Goal: Information Seeking & Learning: Learn about a topic

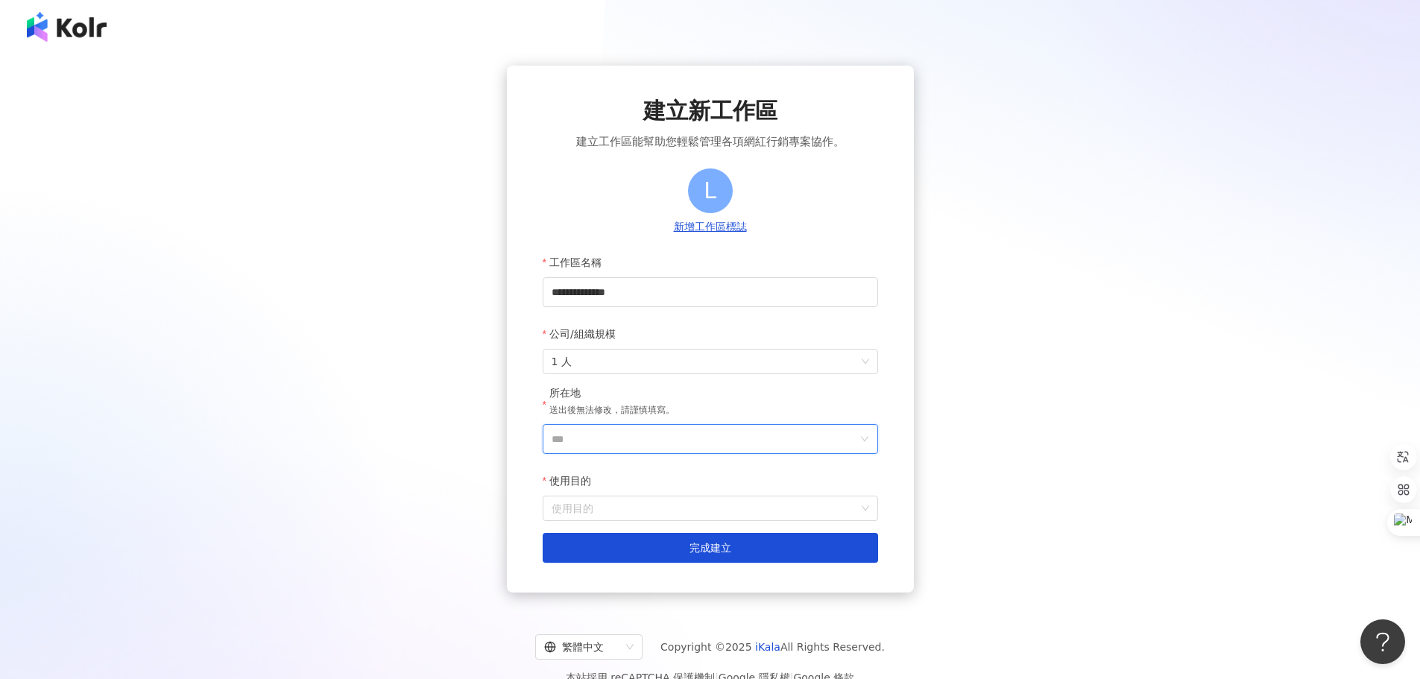
click at [644, 436] on input "***" at bounding box center [705, 439] width 306 height 28
click at [764, 236] on div "台灣" at bounding box center [796, 228] width 143 height 27
click at [629, 514] on input "使用目的" at bounding box center [711, 509] width 318 height 24
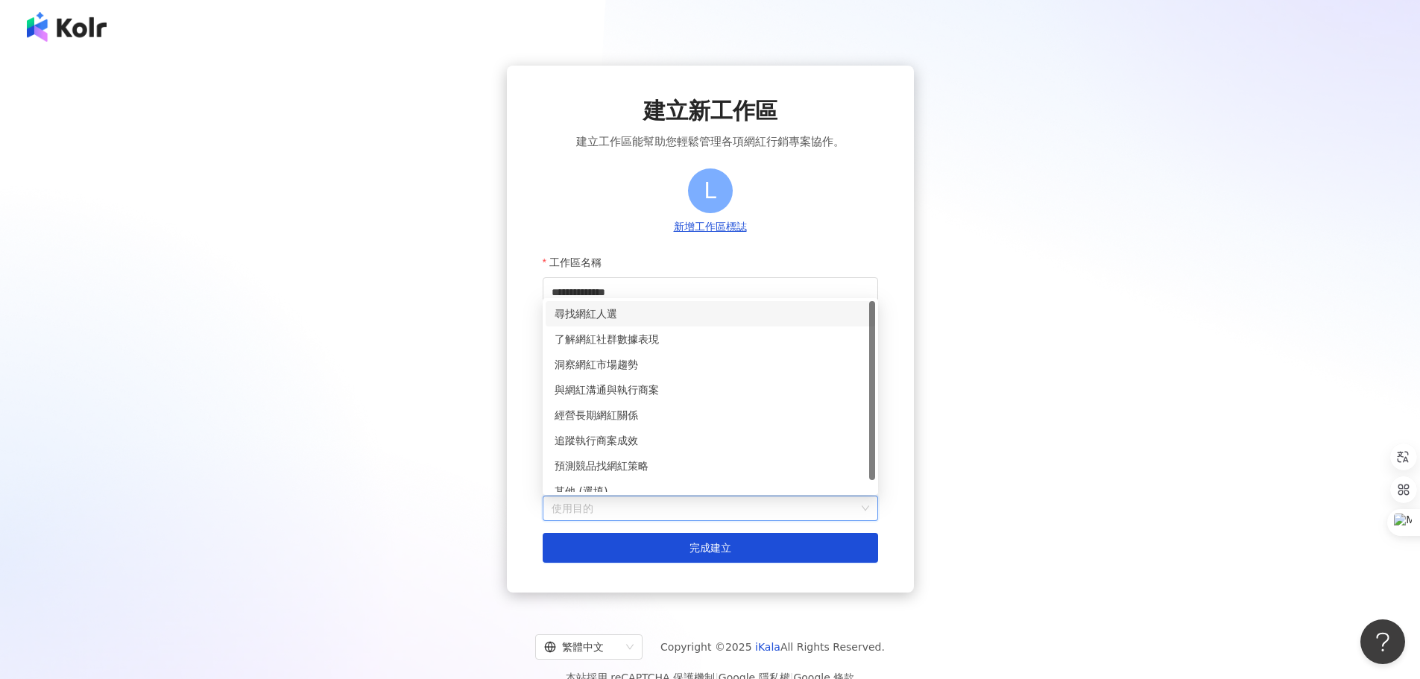
click at [647, 309] on div "尋找網紅人選" at bounding box center [711, 314] width 312 height 16
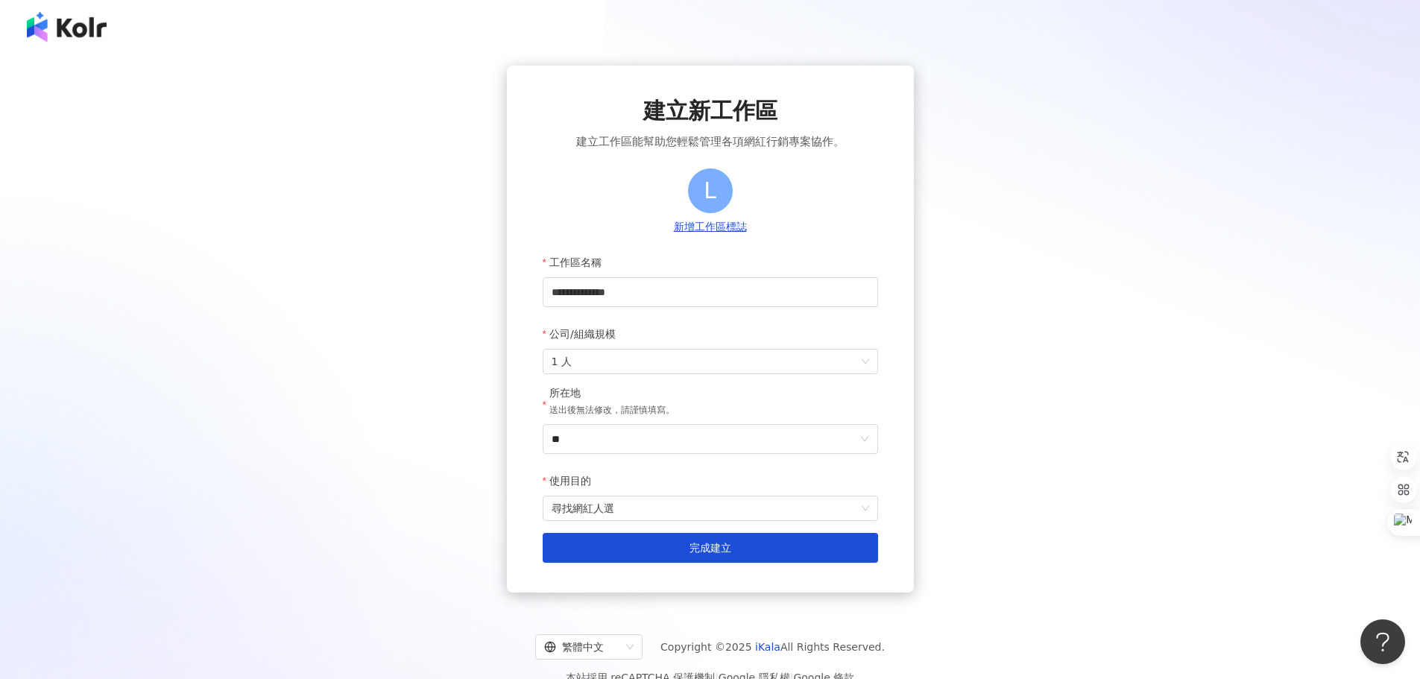
click at [645, 492] on div "使用目的" at bounding box center [711, 481] width 336 height 30
click at [644, 506] on span "尋找網紅人選" at bounding box center [711, 509] width 318 height 24
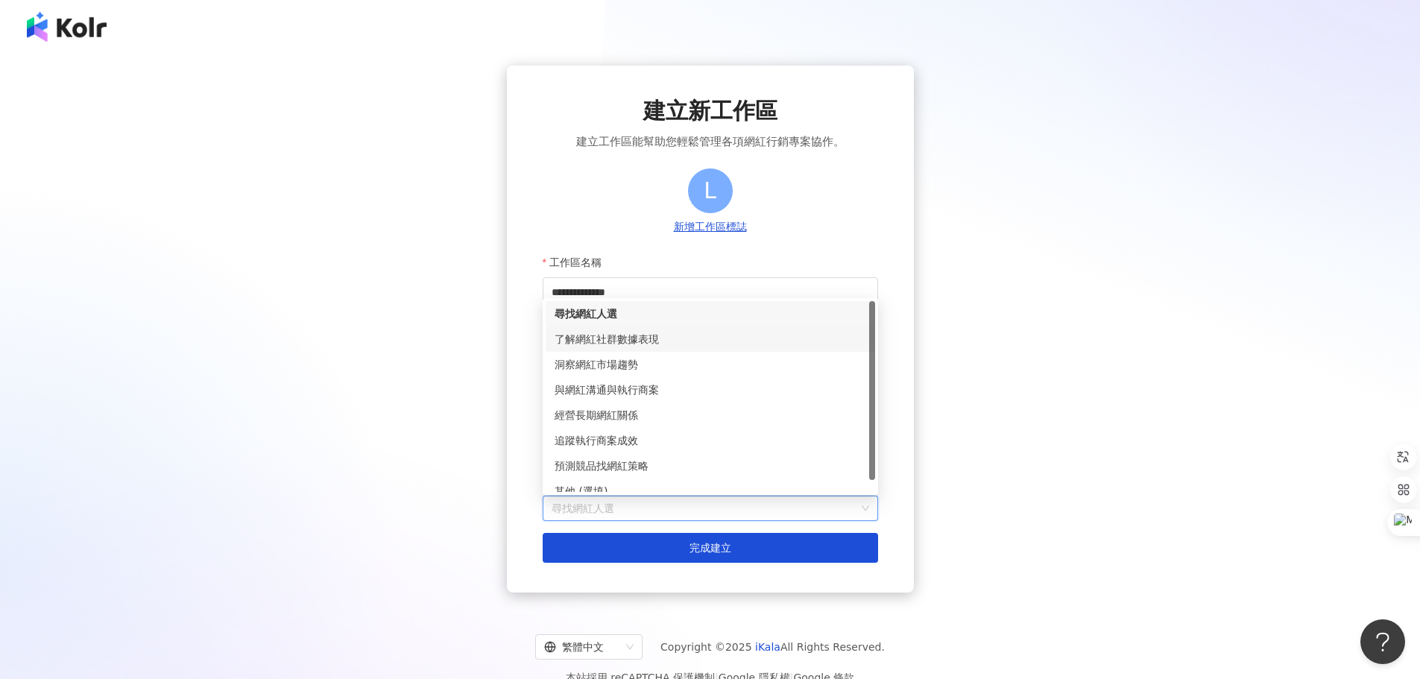
click at [620, 336] on div "了解網紅社群數據表現" at bounding box center [711, 339] width 312 height 16
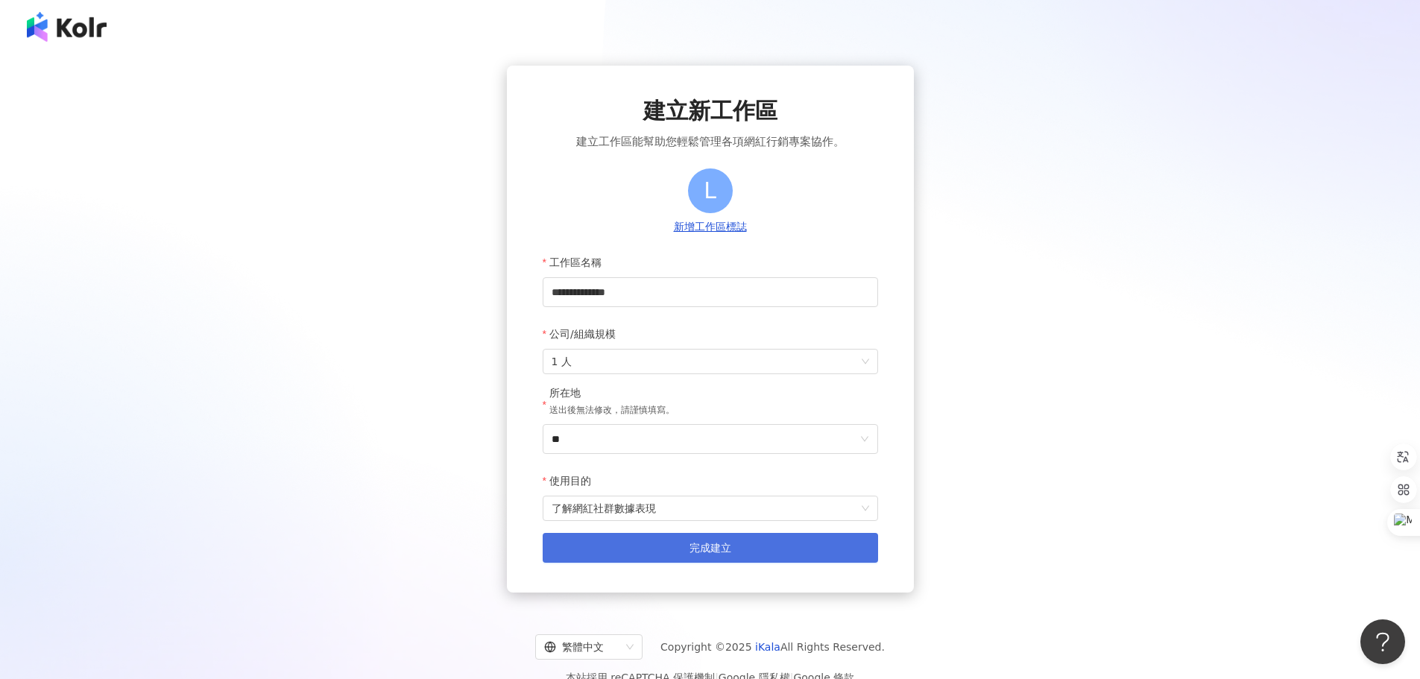
click at [640, 546] on button "完成建立" at bounding box center [711, 548] width 336 height 30
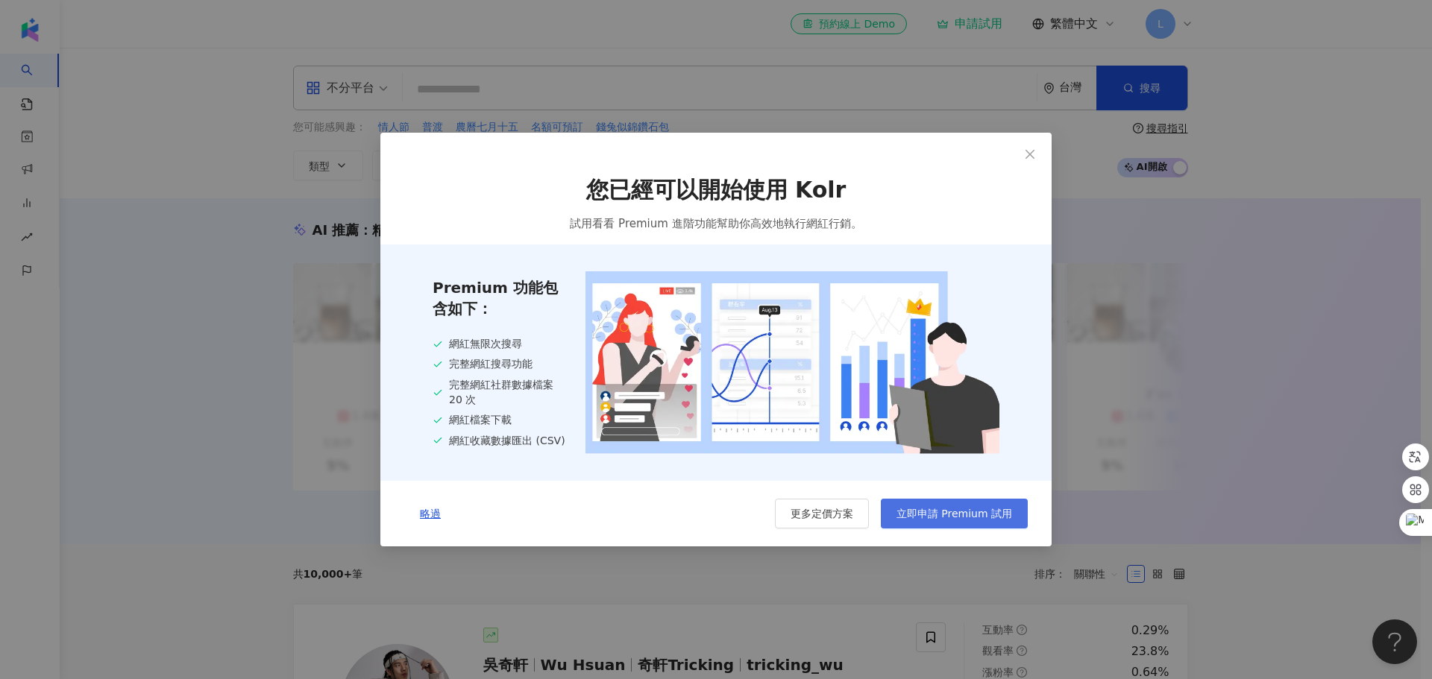
click at [957, 517] on span "立即申請 Premium 試用" at bounding box center [954, 514] width 116 height 12
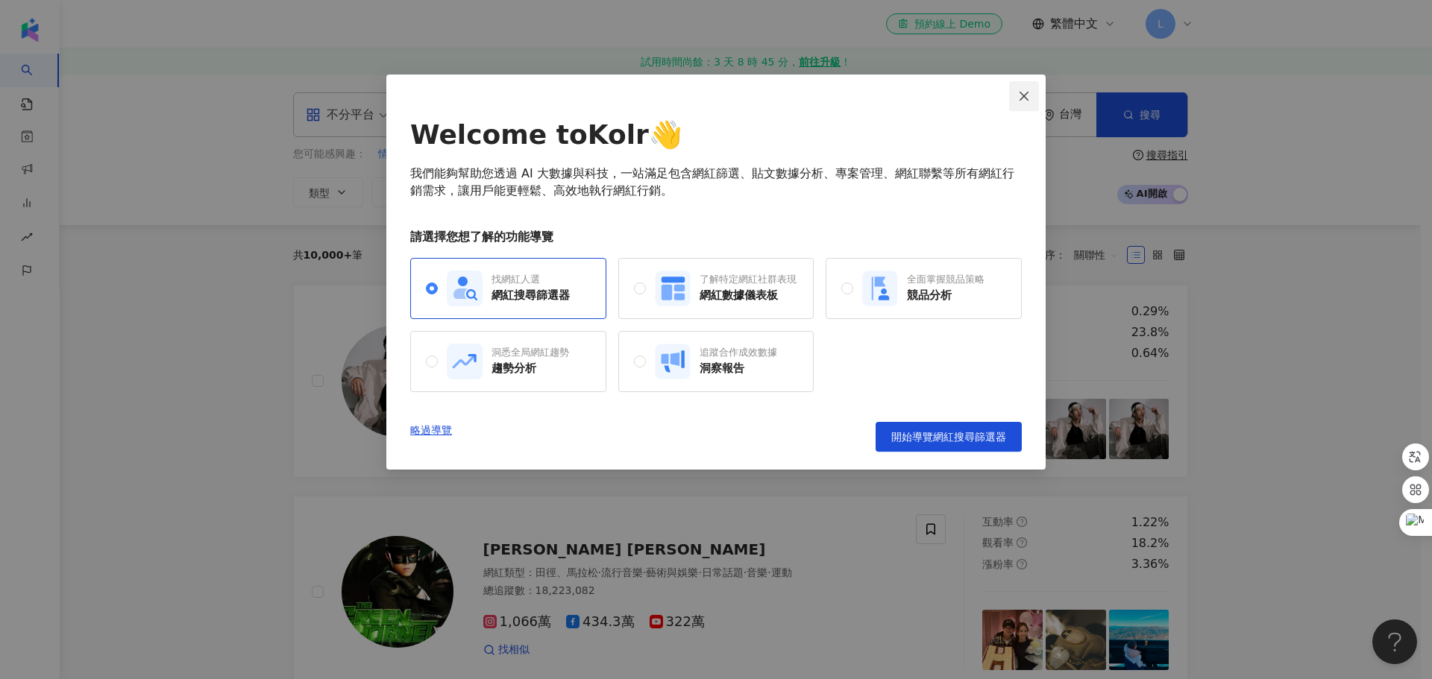
click at [1018, 95] on icon "close" at bounding box center [1024, 96] width 12 height 12
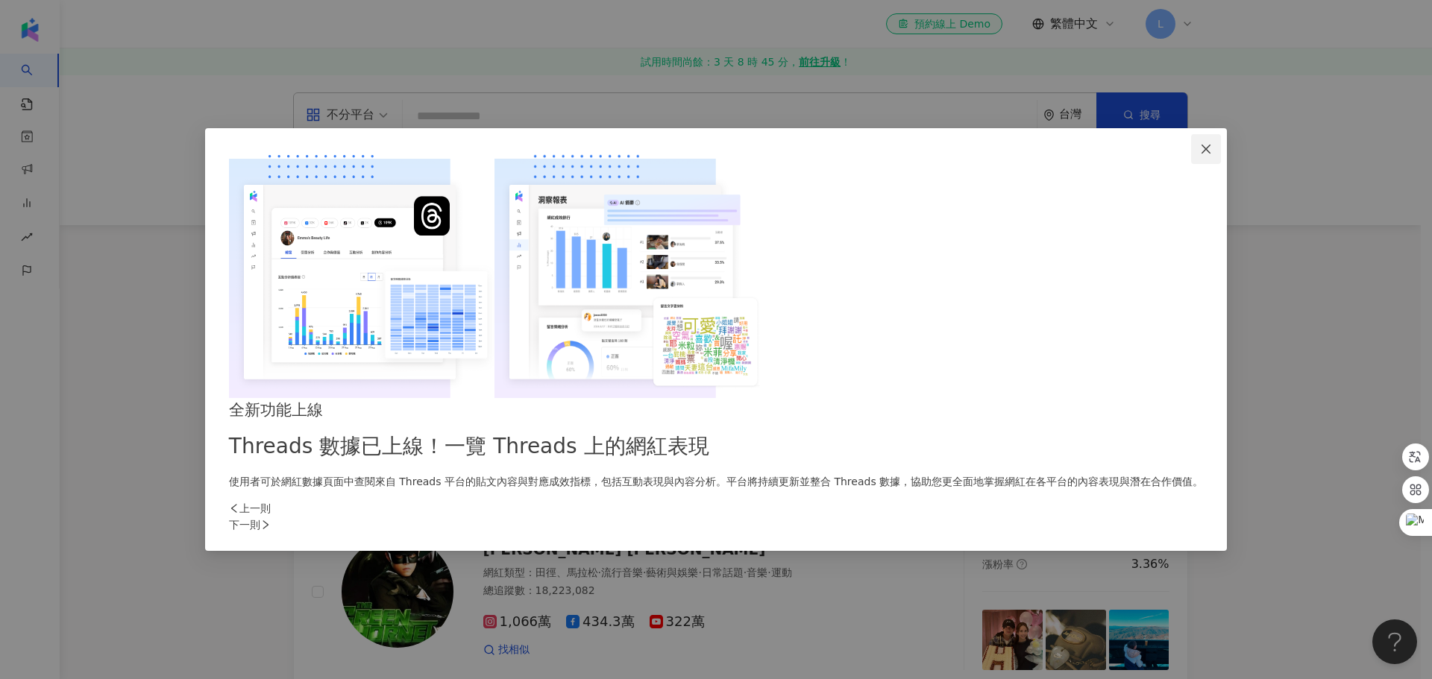
click at [1200, 155] on icon "close" at bounding box center [1206, 149] width 12 height 12
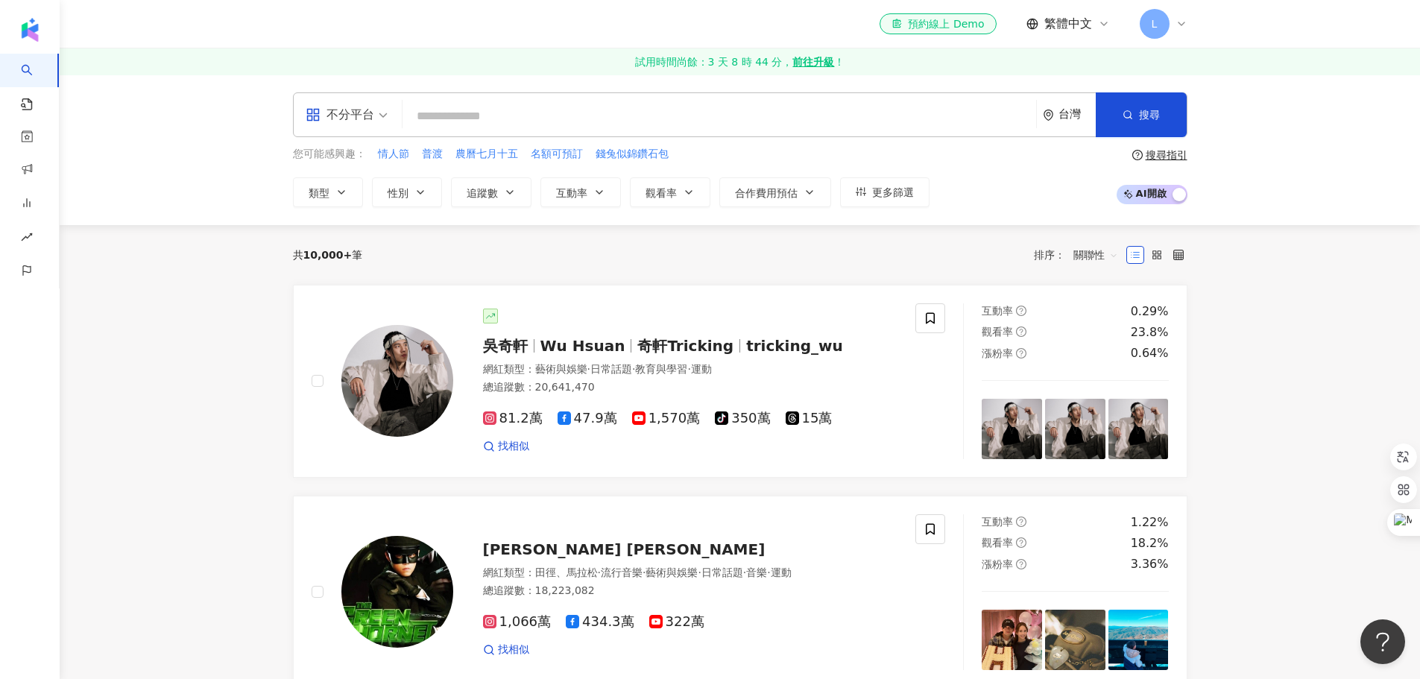
click at [587, 119] on input "search" at bounding box center [720, 116] width 622 height 28
type input "*"
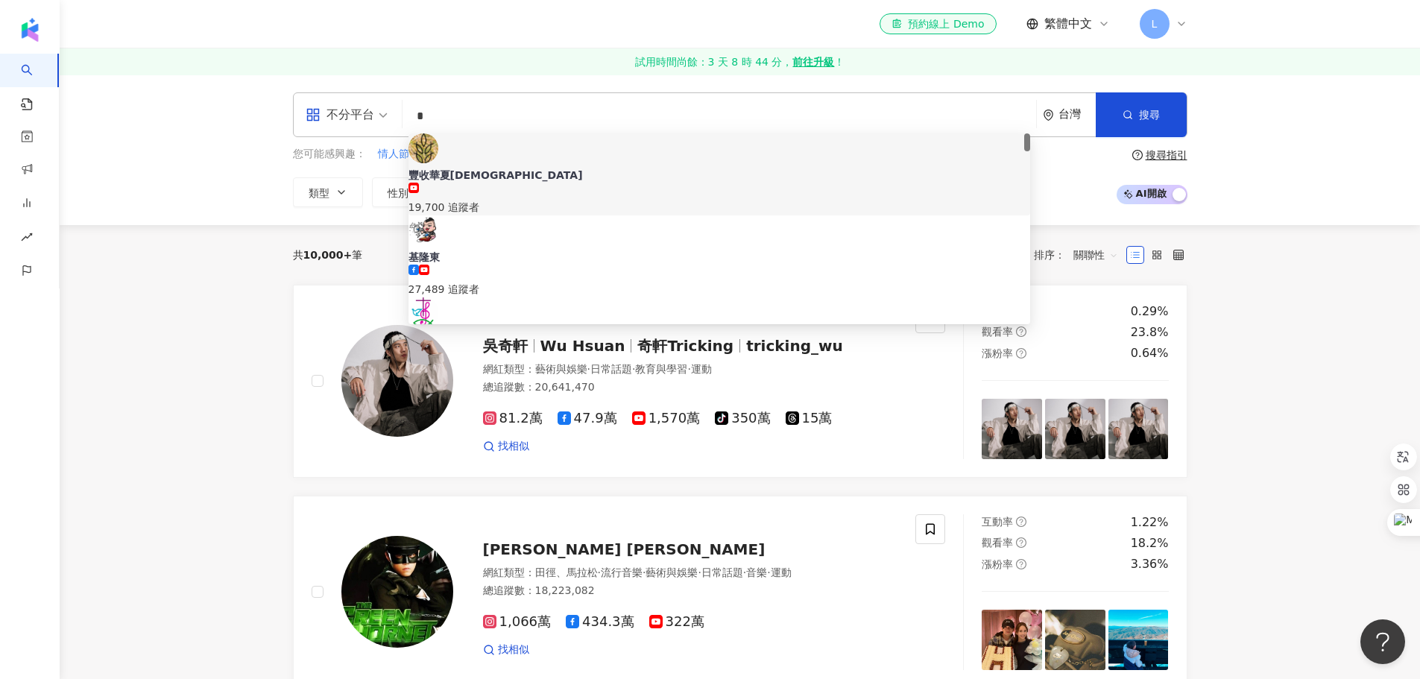
click at [552, 118] on input "*" at bounding box center [720, 116] width 622 height 28
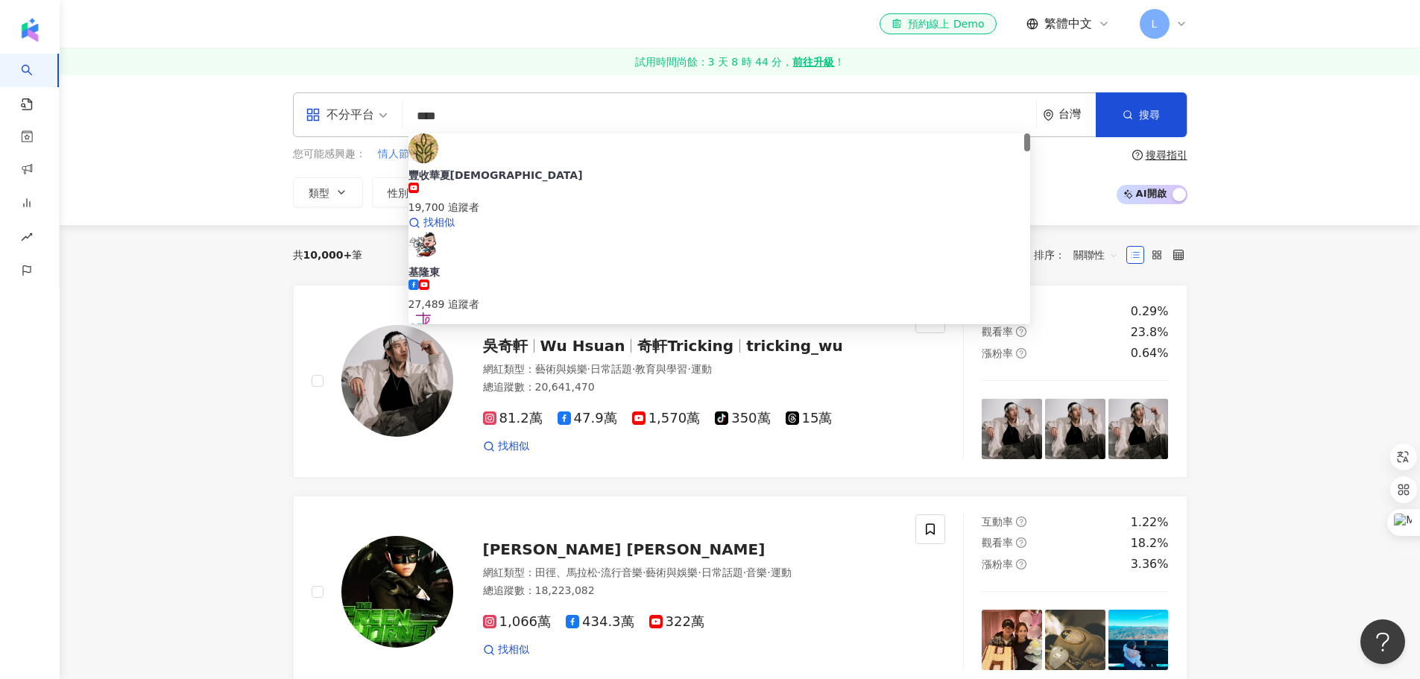
type input "***"
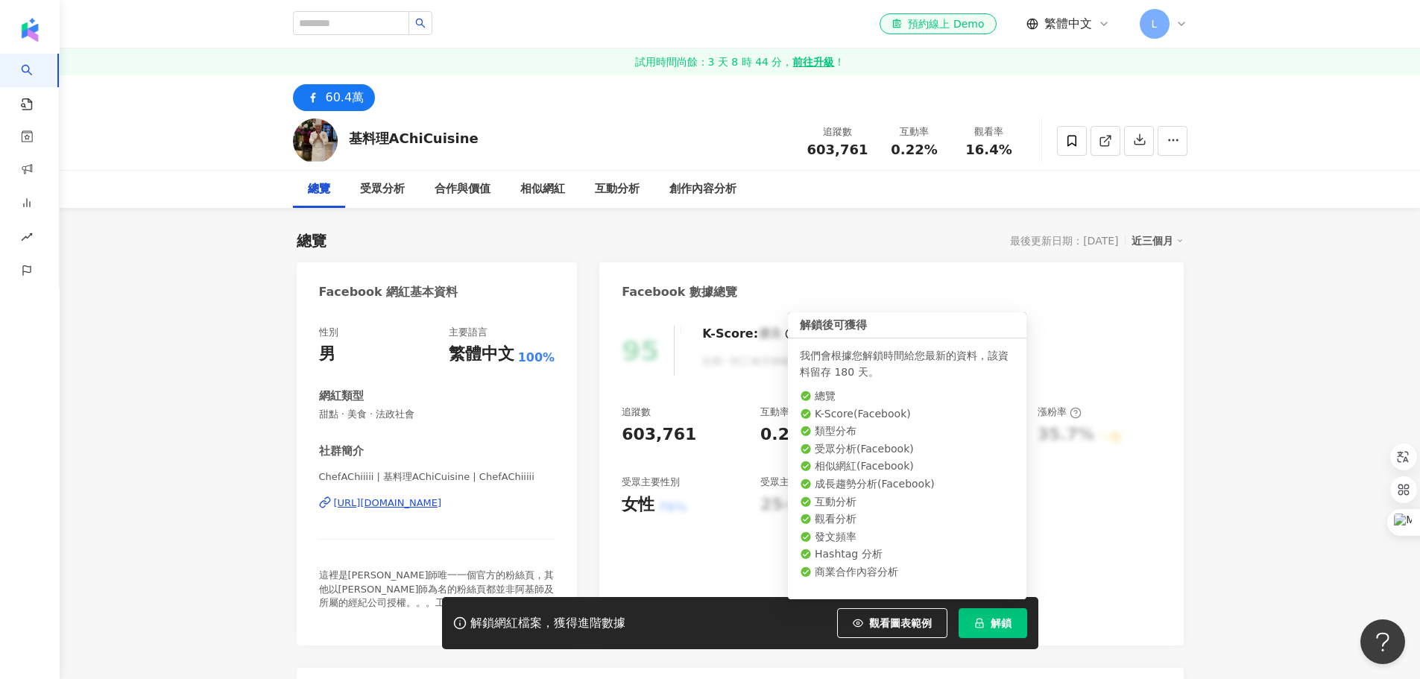
click at [975, 622] on icon "lock" at bounding box center [979, 623] width 10 height 10
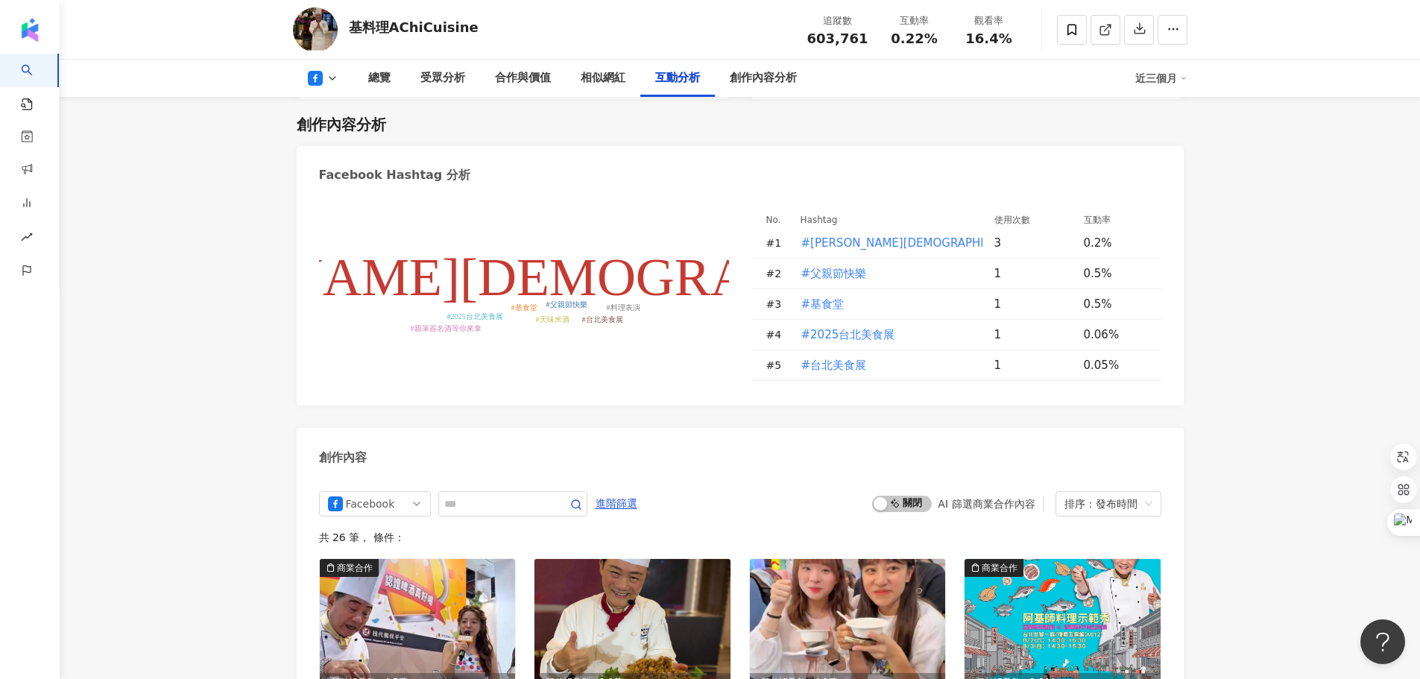
scroll to position [3653, 0]
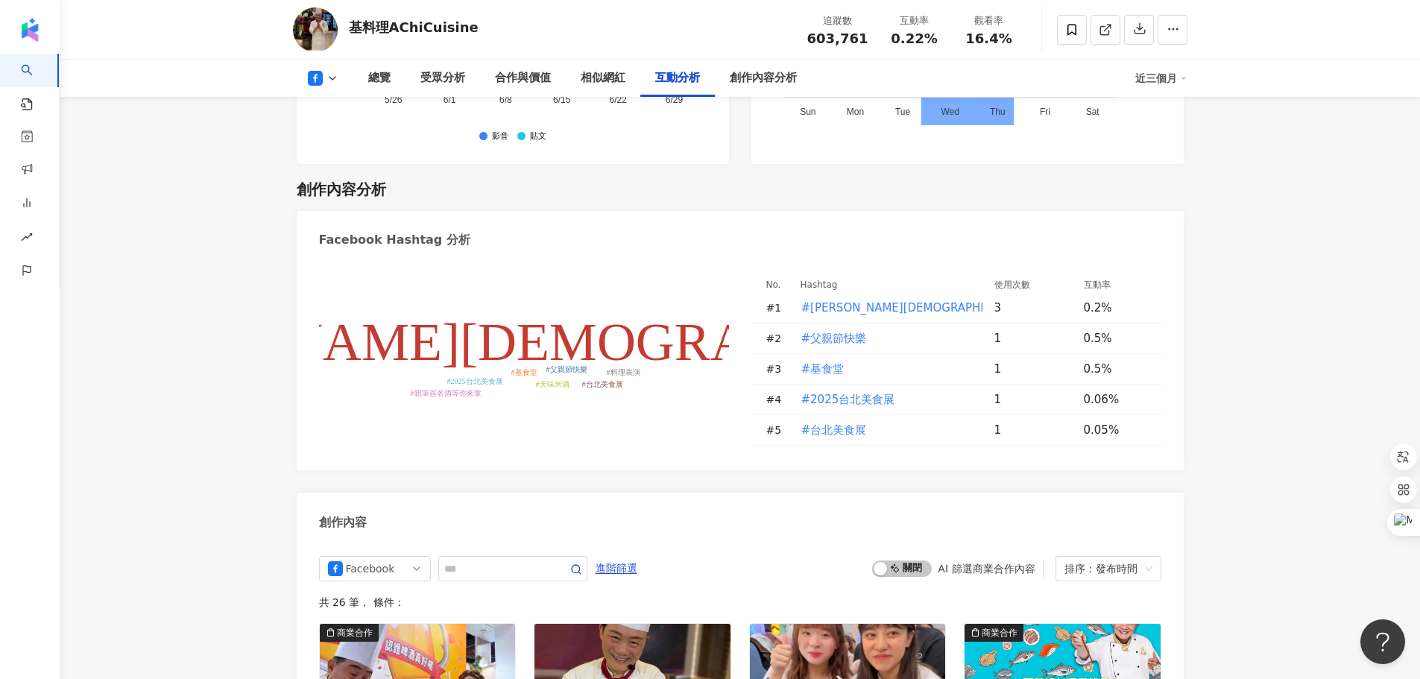
drag, startPoint x: 486, startPoint y: 344, endPoint x: 490, endPoint y: 358, distance: 13.9
drag, startPoint x: 490, startPoint y: 358, endPoint x: 535, endPoint y: 440, distance: 93.4
click at [538, 444] on div "#阿基師 #父親節快樂 #基食堂 #2025台北美食展 #台北美食展 #天味米酒 #料理表演 #親筆簽名酒等你來拿 No. Hashtag 使用次數 互動率 …" at bounding box center [740, 364] width 887 height 211
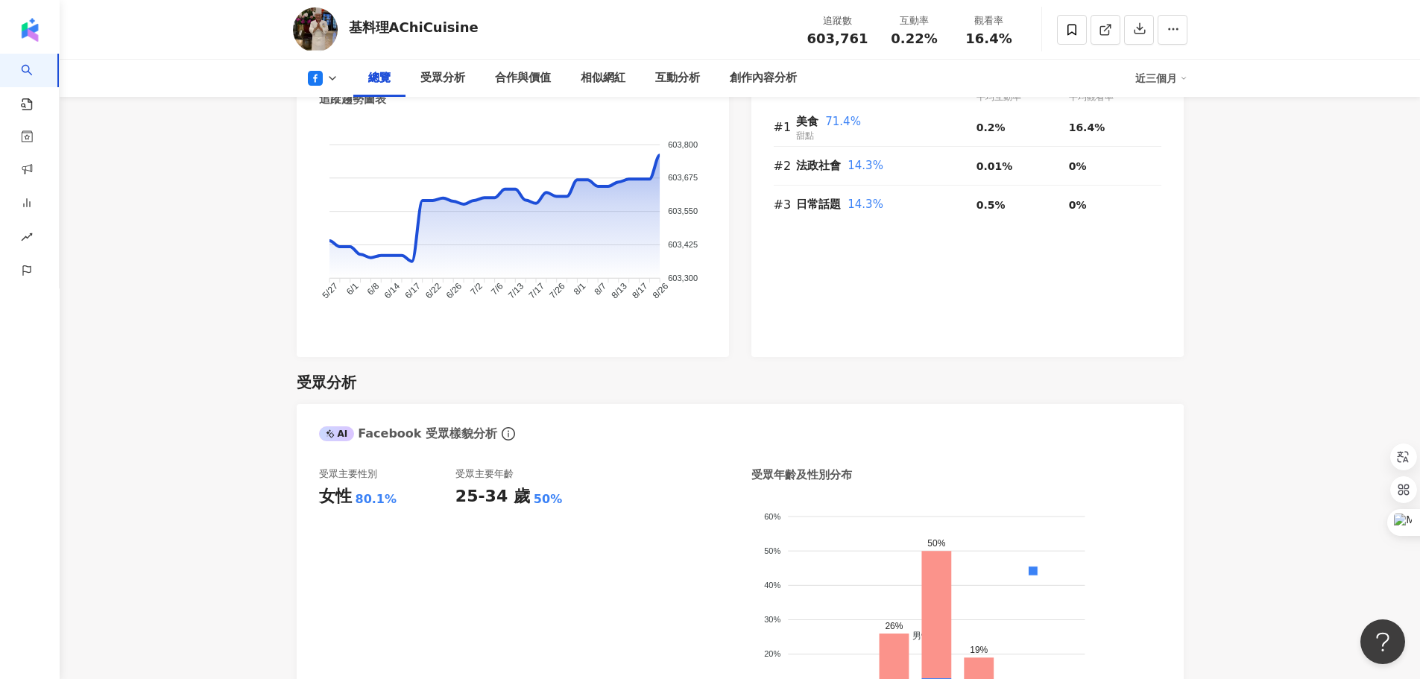
scroll to position [560, 0]
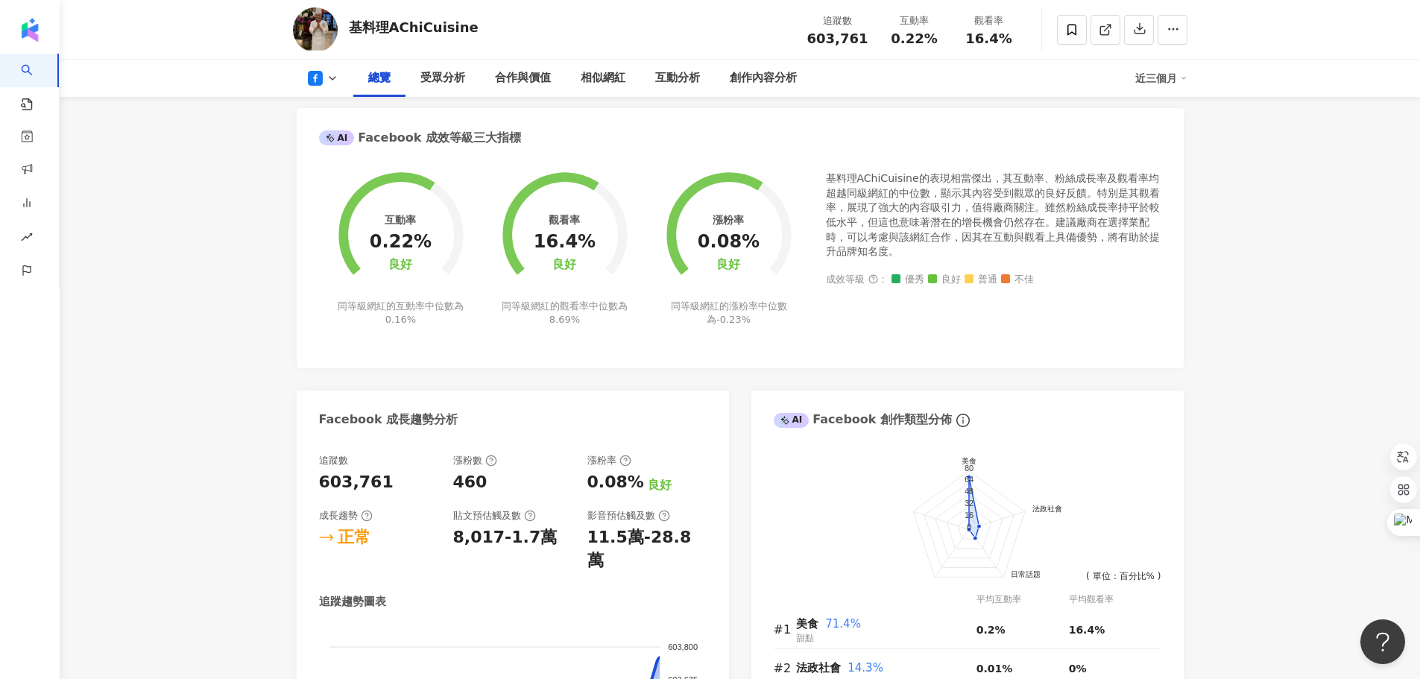
click at [1175, 80] on div "近三個月" at bounding box center [1162, 78] width 52 height 24
click at [1161, 142] on link "近六個月" at bounding box center [1168, 141] width 42 height 12
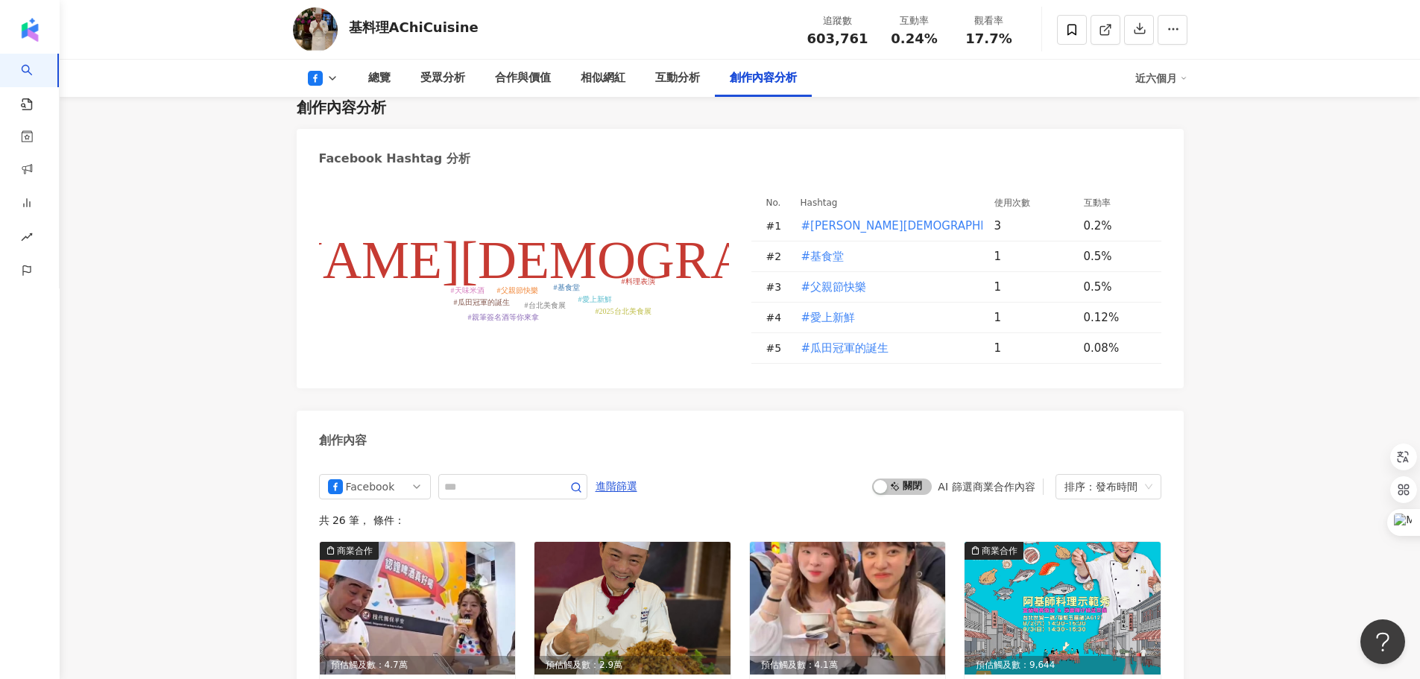
scroll to position [3617, 0]
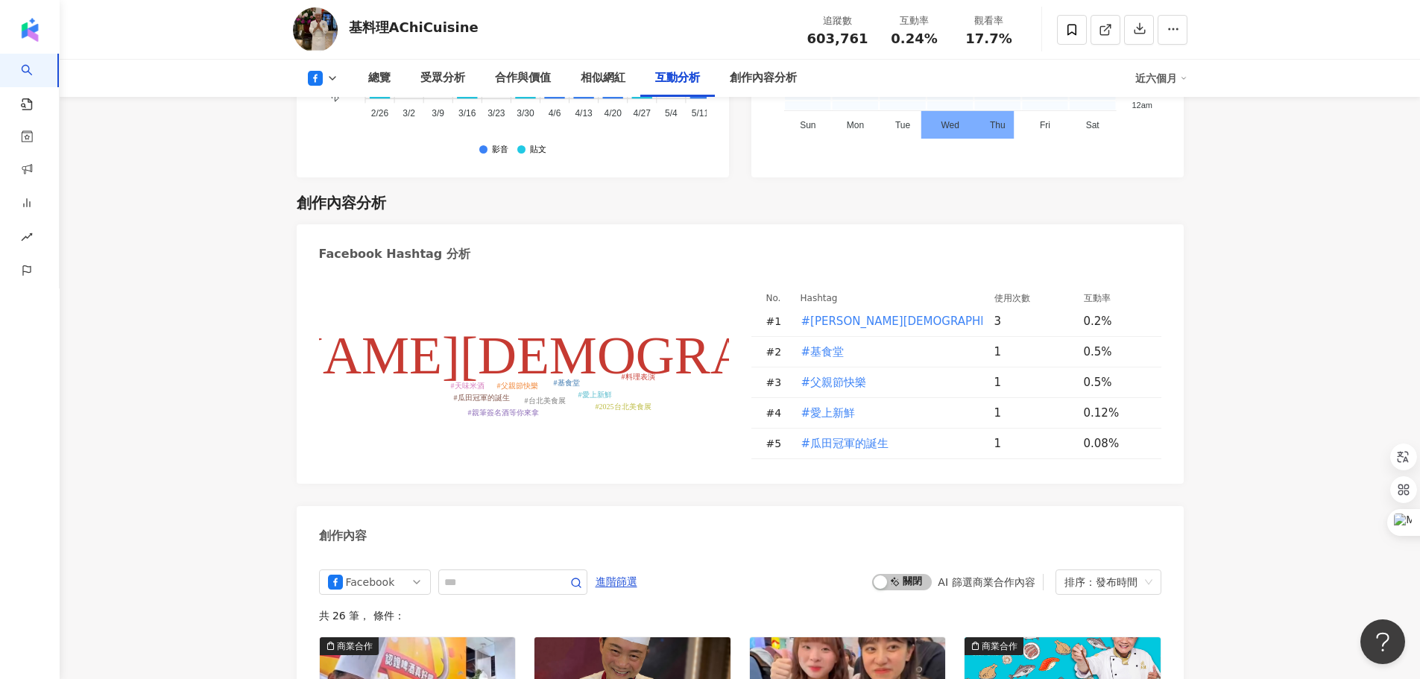
drag, startPoint x: 609, startPoint y: 429, endPoint x: 481, endPoint y: 456, distance: 130.9
click at [481, 456] on icon "#阿基師 #基食堂 #父親節快樂 #愛上新鮮 #瓜田冠軍的誕生 #2025台北美食展 #台北美食展 #天味米酒 #親筆簽名酒等你來拿 #料理表演" at bounding box center [524, 373] width 410 height 171
